Goal: Task Accomplishment & Management: Use online tool/utility

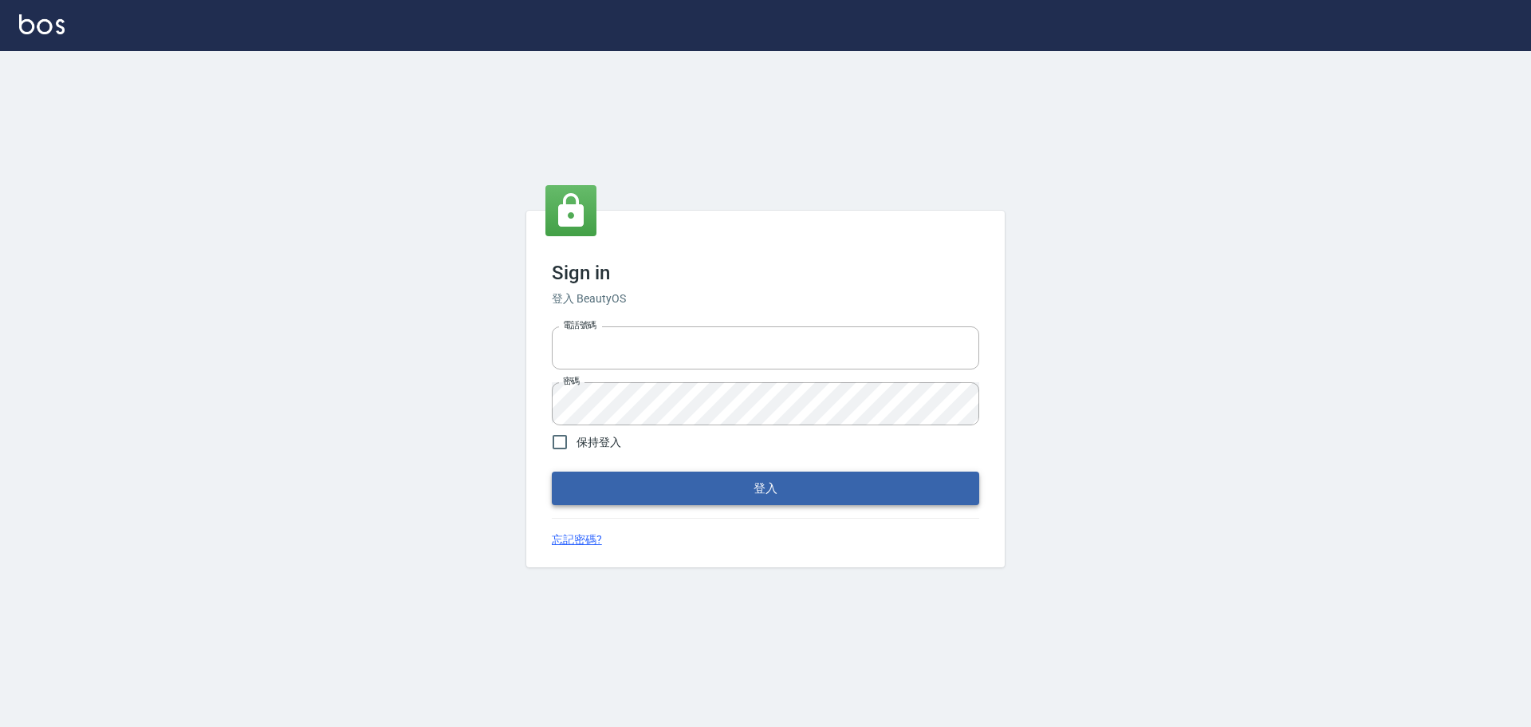
type input "0976570099"
click at [684, 495] on button "登入" at bounding box center [765, 487] width 427 height 33
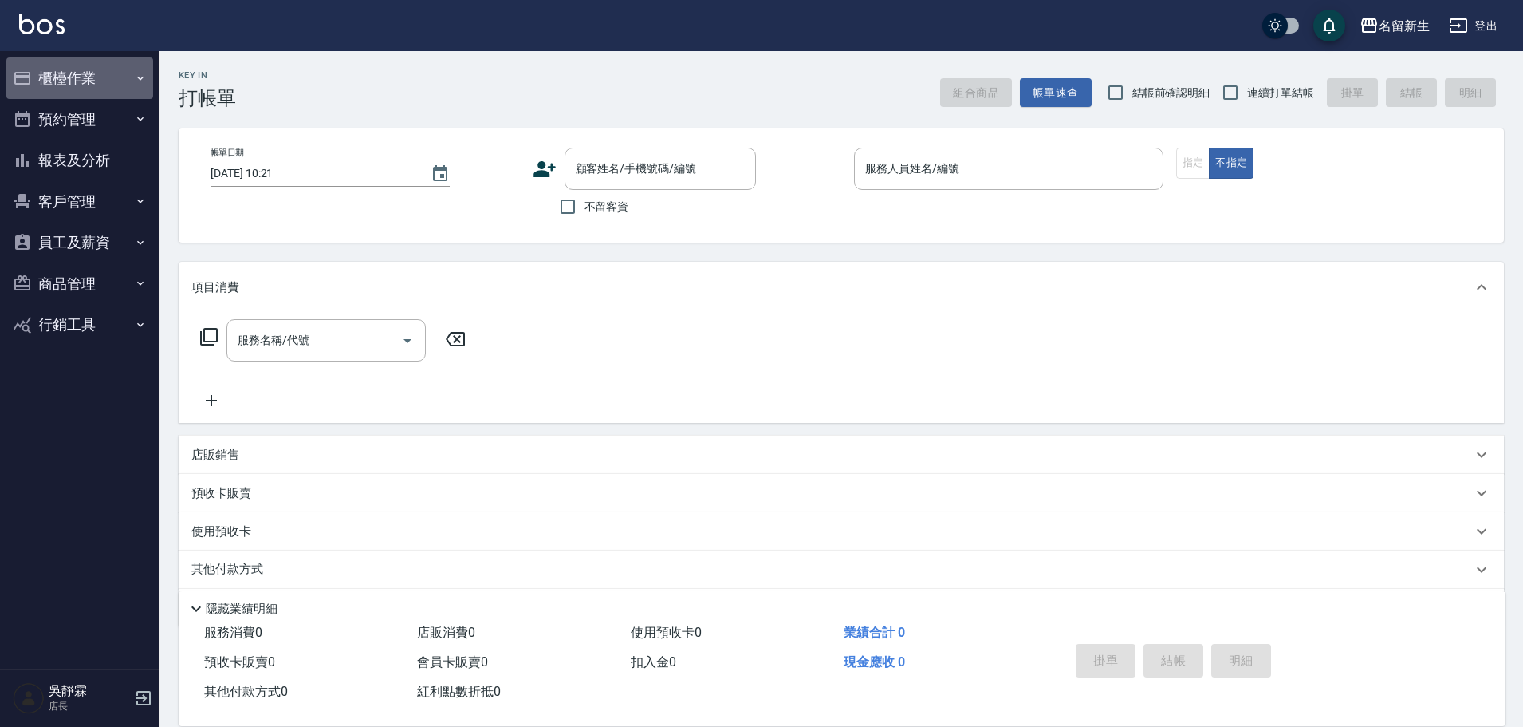
click at [76, 78] on button "櫃檯作業" at bounding box center [79, 77] width 147 height 41
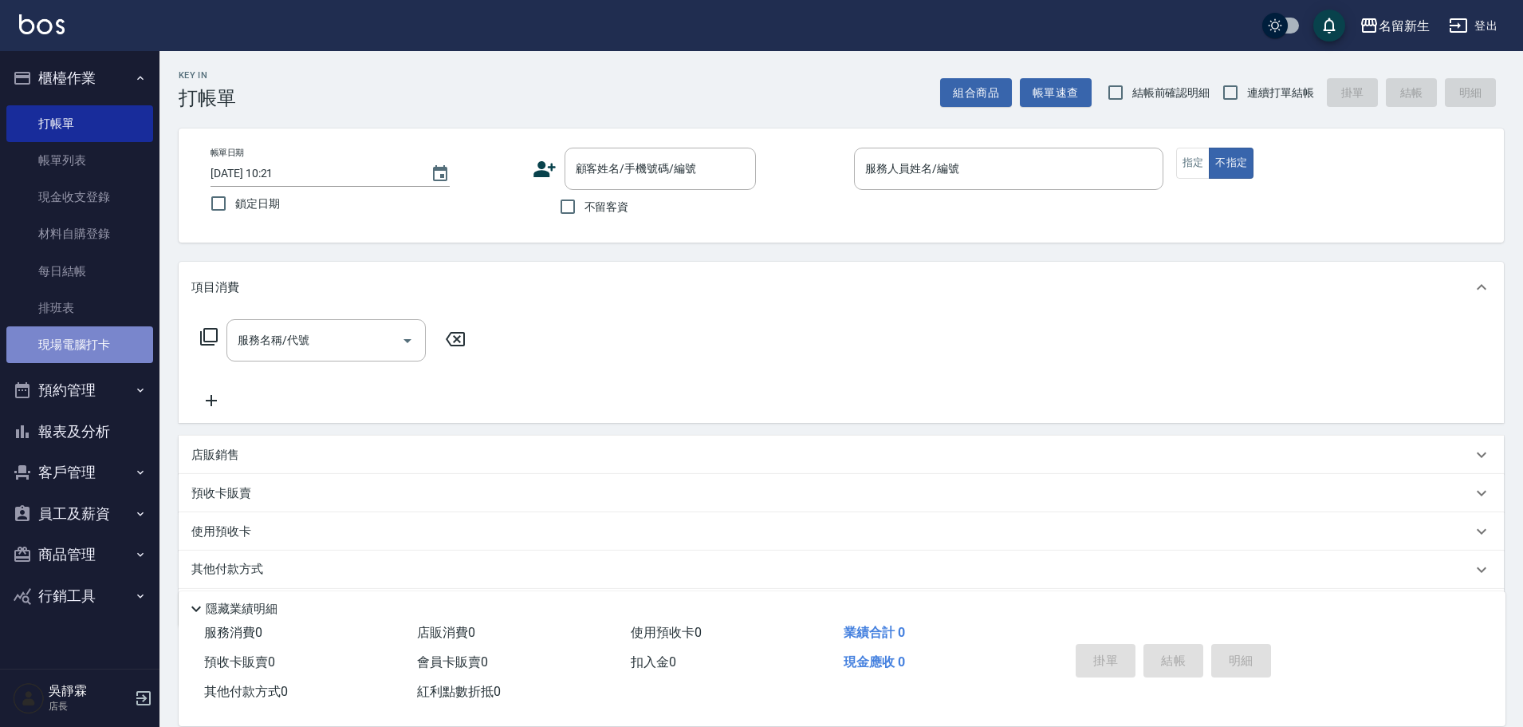
click at [108, 331] on link "現場電腦打卡" at bounding box center [79, 344] width 147 height 37
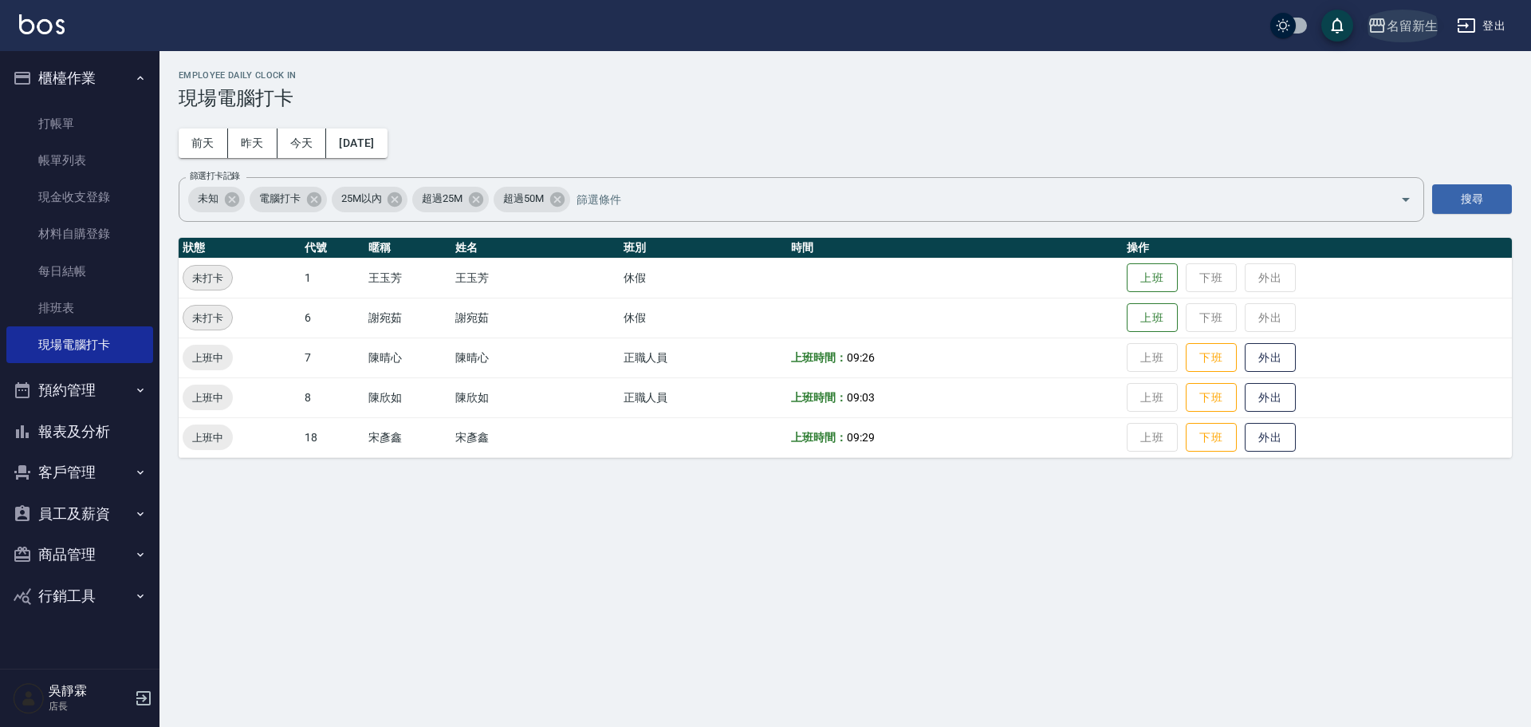
click at [1397, 18] on div "名留新生" at bounding box center [1412, 26] width 51 height 20
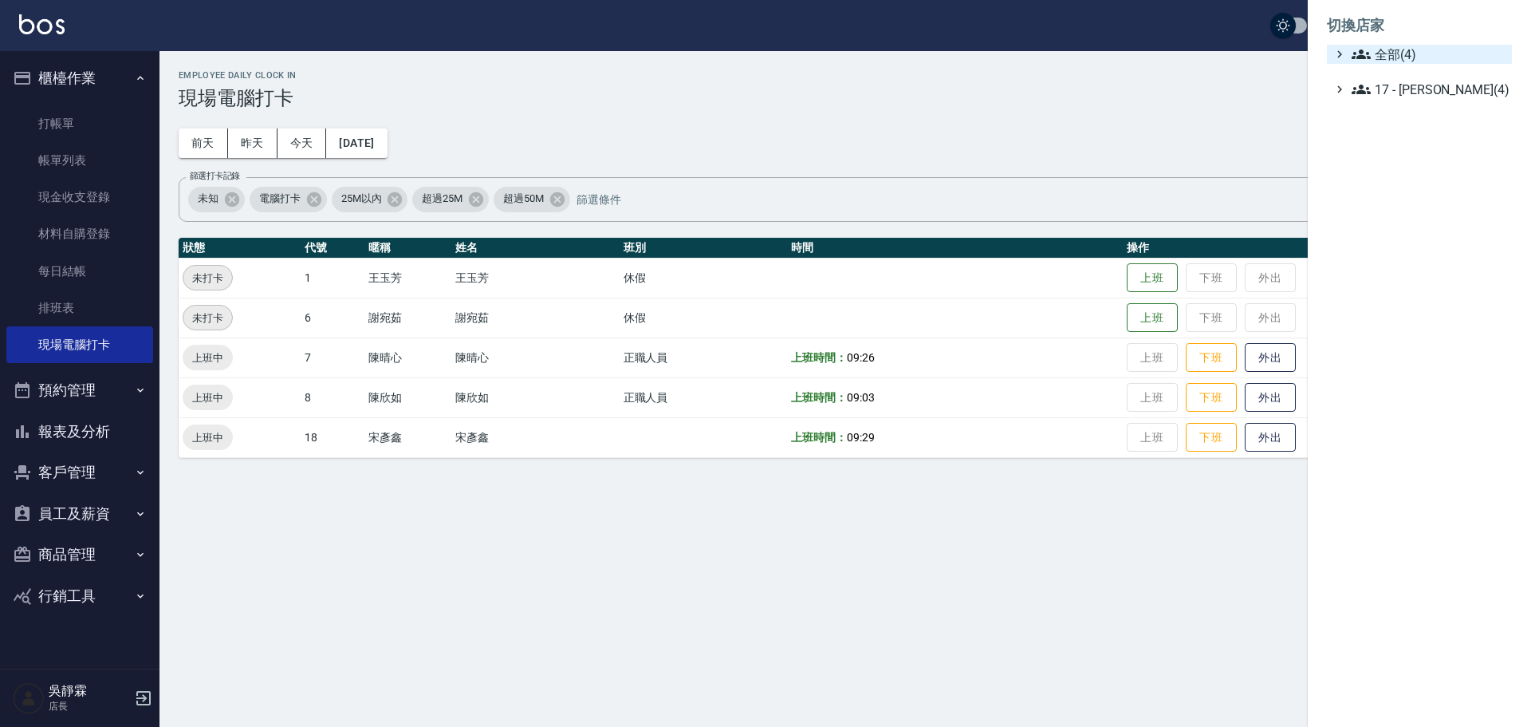
click at [1381, 60] on span "全部(4)" at bounding box center [1429, 54] width 154 height 19
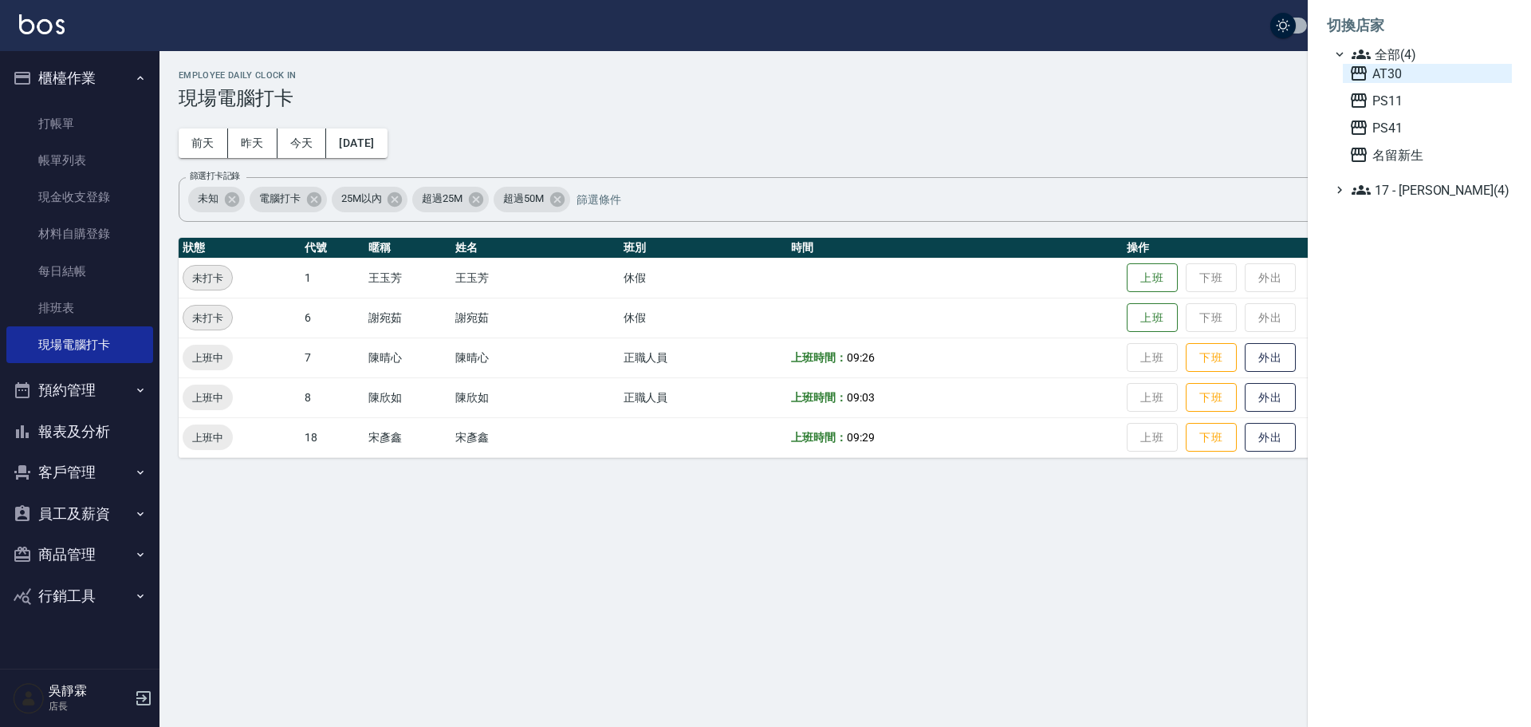
click at [1377, 77] on span "AT30" at bounding box center [1427, 73] width 156 height 19
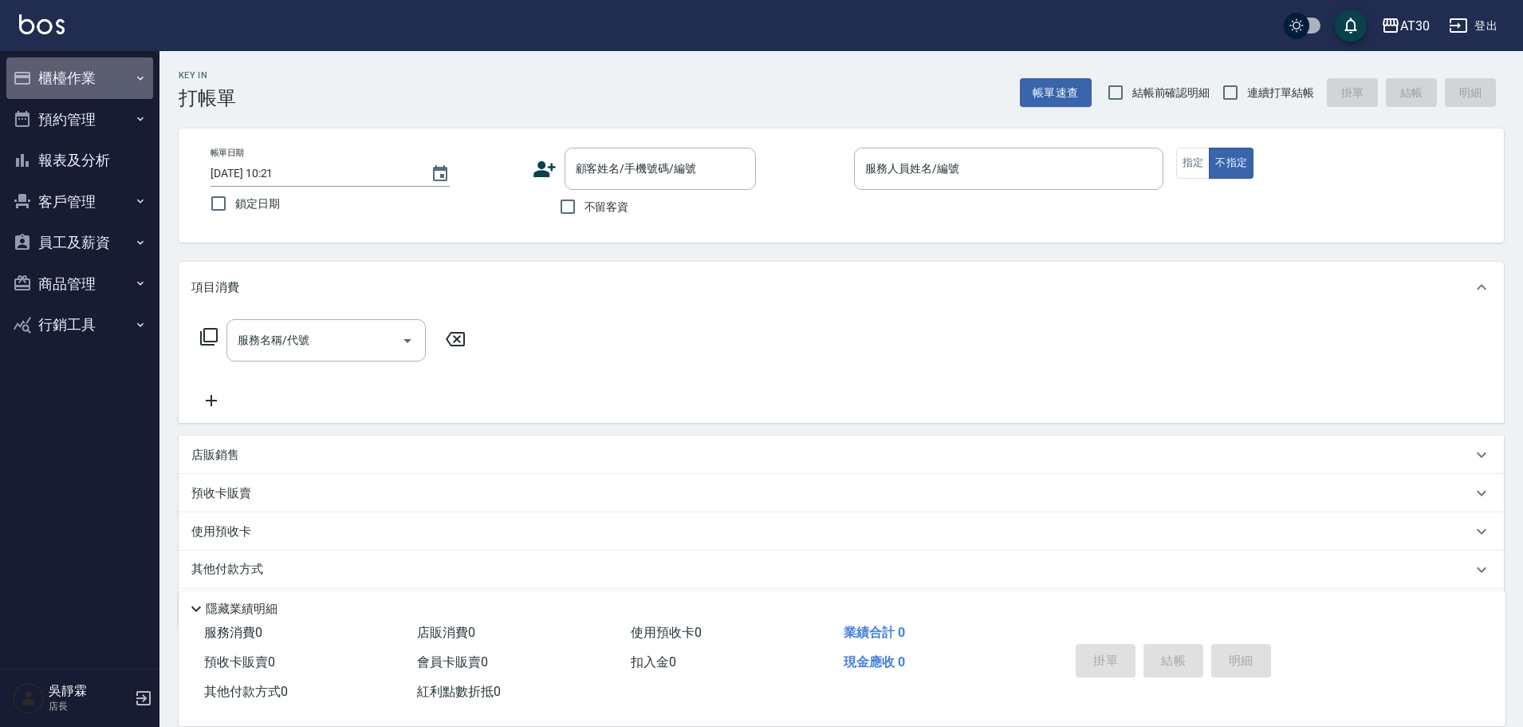
click at [66, 77] on button "櫃檯作業" at bounding box center [79, 77] width 147 height 41
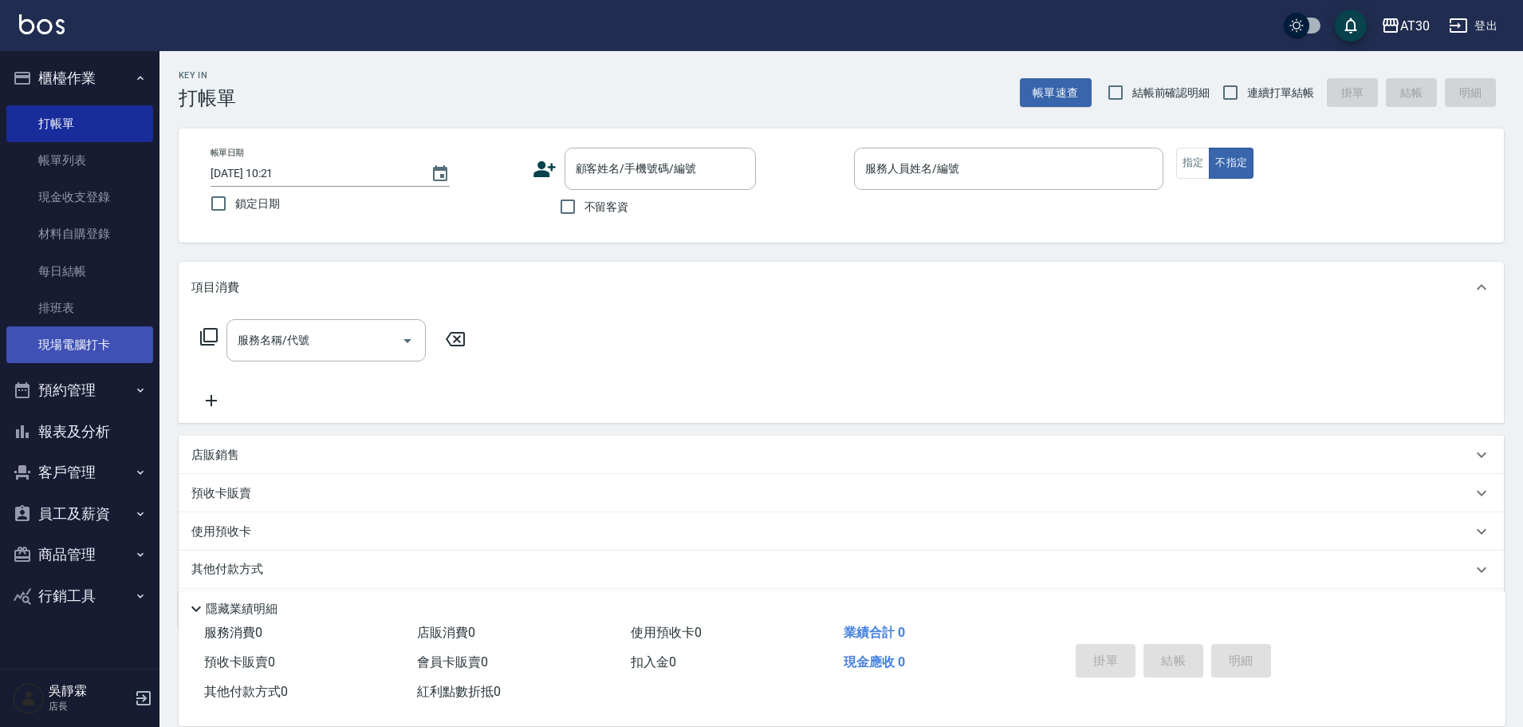
click at [110, 341] on link "現場電腦打卡" at bounding box center [79, 344] width 147 height 37
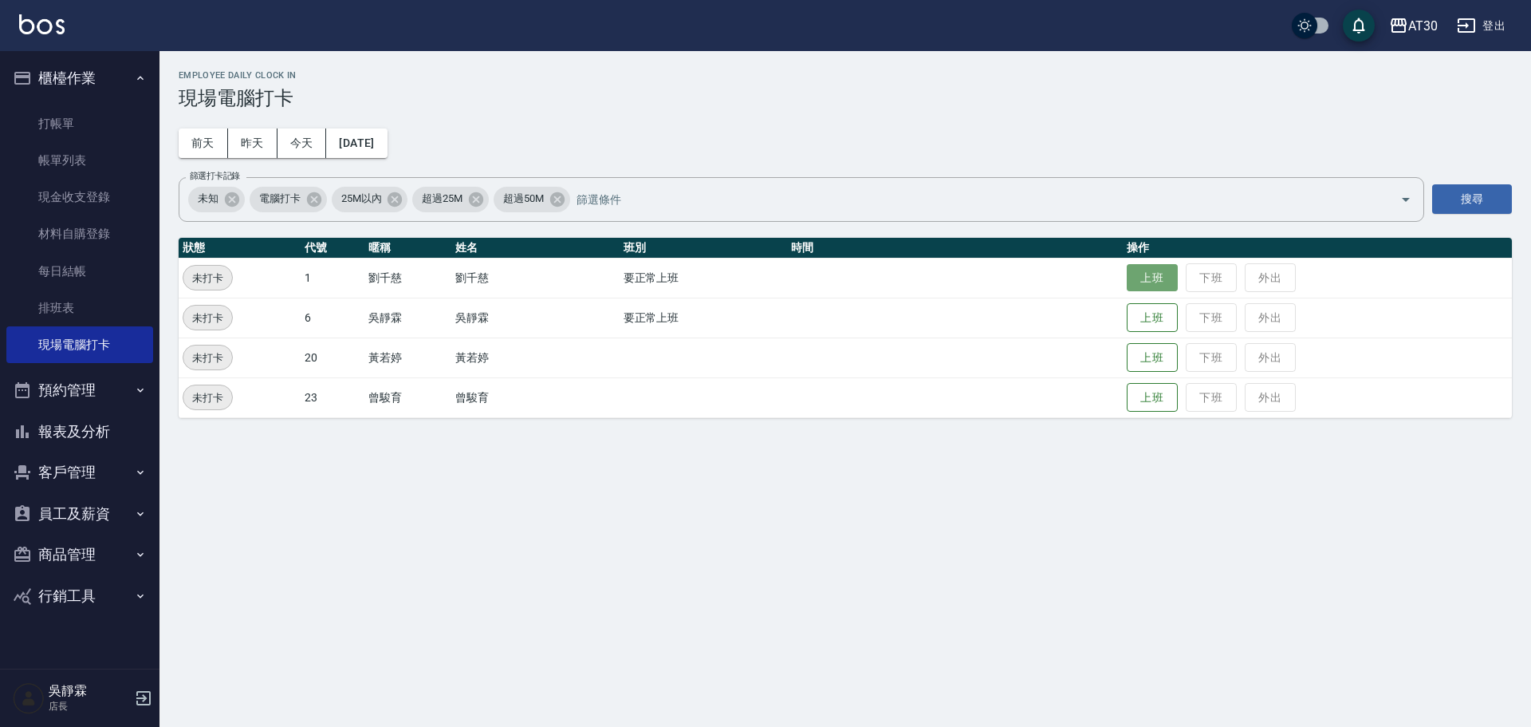
click at [1133, 285] on button "上班" at bounding box center [1152, 278] width 51 height 28
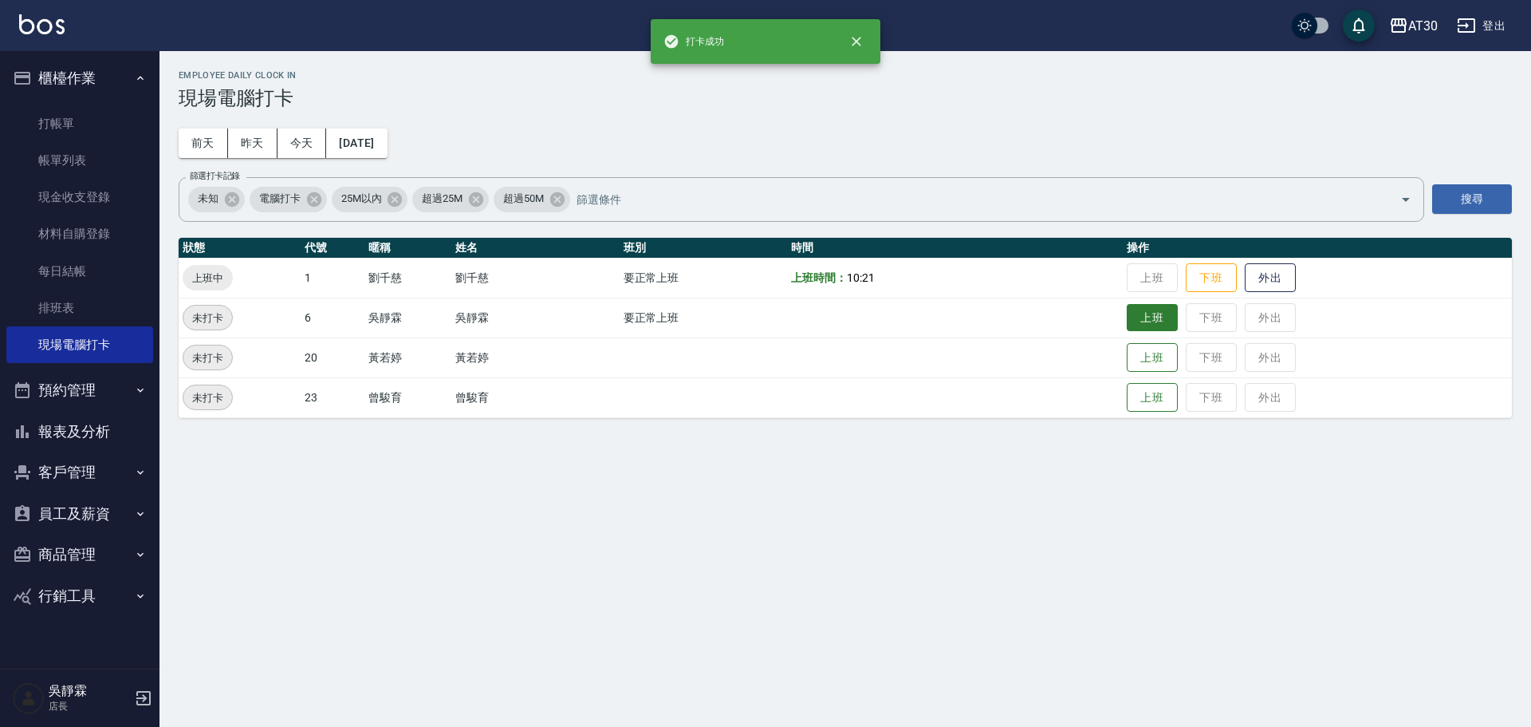
click at [1141, 310] on button "上班" at bounding box center [1152, 318] width 51 height 28
